Goal: Information Seeking & Learning: Learn about a topic

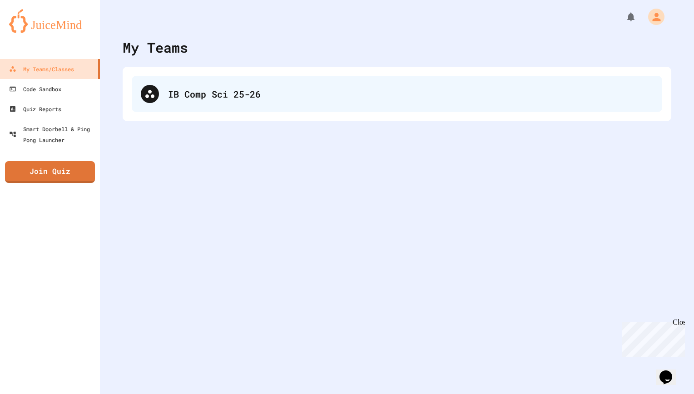
click at [304, 101] on div "IB Comp Sci 25-26" at bounding box center [397, 94] width 530 height 36
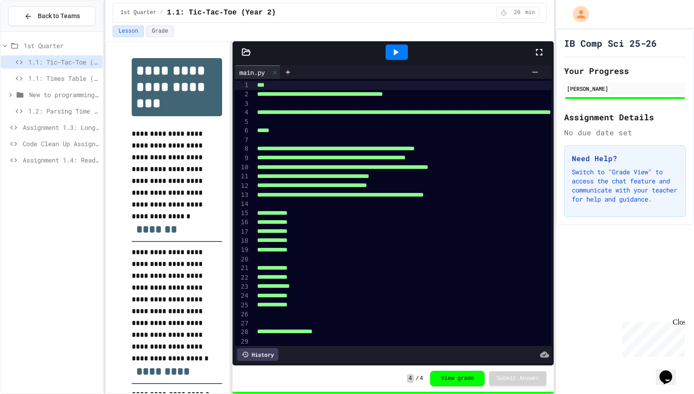
click at [50, 148] on span "Code Clean Up Assignment" at bounding box center [61, 144] width 76 height 10
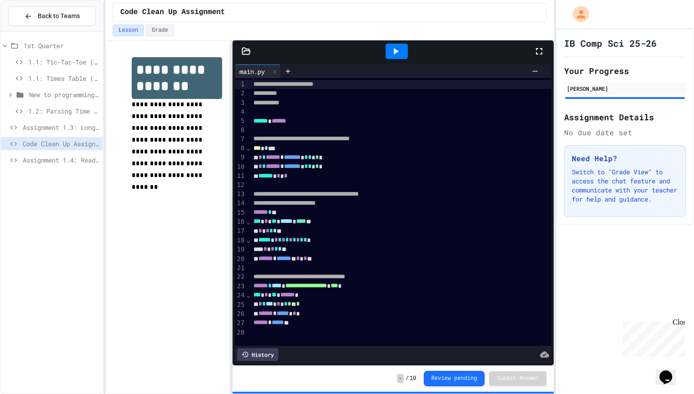
click at [58, 161] on span "Assignment 1.4: Reading and Parsing Data" at bounding box center [61, 160] width 76 height 10
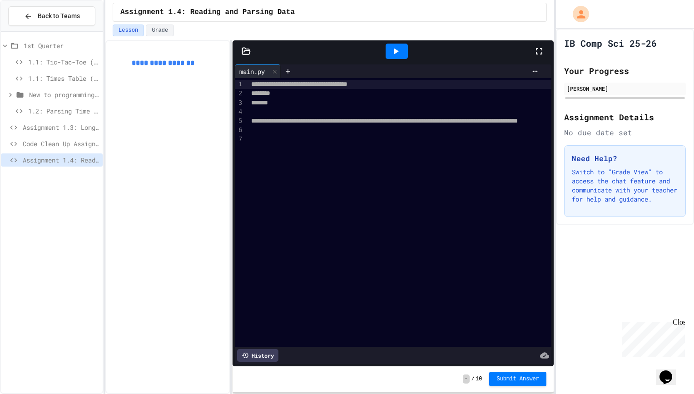
click at [81, 141] on span "Code Clean Up Assignment" at bounding box center [61, 144] width 76 height 10
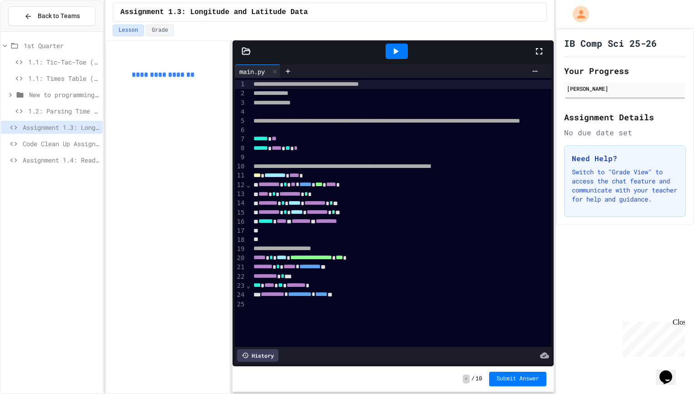
click at [137, 353] on div "**********" at bounding box center [167, 217] width 125 height 354
click at [321, 352] on div at bounding box center [413, 355] width 271 height 13
